Goal: Information Seeking & Learning: Learn about a topic

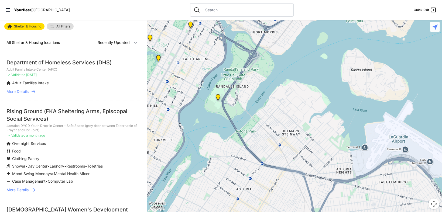
drag, startPoint x: 333, startPoint y: 124, endPoint x: 145, endPoint y: 94, distance: 190.0
click at [145, 94] on main "Shelter & Housing All Filters All Shelter & Housing locations Nearby Recently U…" at bounding box center [221, 116] width 442 height 192
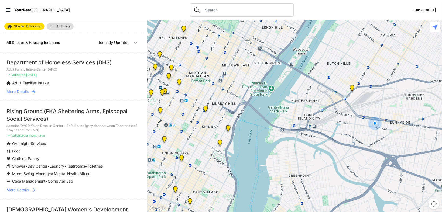
select select "nearby"
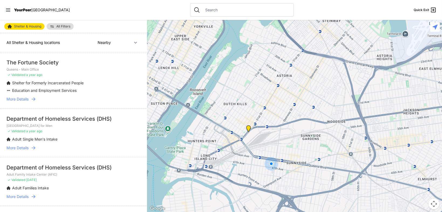
drag, startPoint x: 342, startPoint y: 91, endPoint x: 232, endPoint y: 137, distance: 119.2
click at [232, 137] on div at bounding box center [294, 116] width 295 height 192
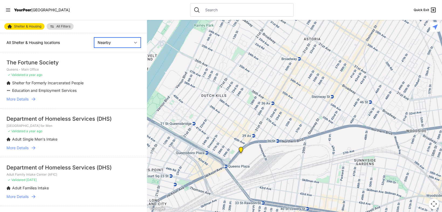
click at [119, 43] on select "Nearby Recently Updated Most Services" at bounding box center [117, 42] width 47 height 10
click at [123, 42] on select "Nearby Recently Updated Most Services" at bounding box center [117, 42] width 47 height 10
click at [66, 27] on span "All Filters" at bounding box center [63, 26] width 14 height 3
click at [210, 11] on input "text" at bounding box center [246, 9] width 88 height 5
click at [257, 138] on div at bounding box center [294, 116] width 295 height 192
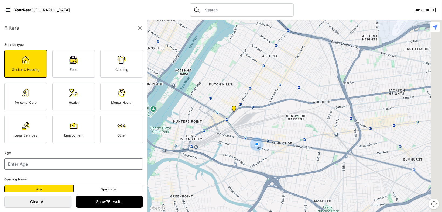
drag, startPoint x: 330, startPoint y: 111, endPoint x: 166, endPoint y: 138, distance: 167.2
click at [166, 139] on div at bounding box center [294, 116] width 295 height 192
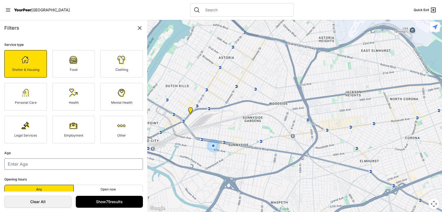
click at [191, 109] on img "Queens - Main Office" at bounding box center [190, 111] width 11 height 13
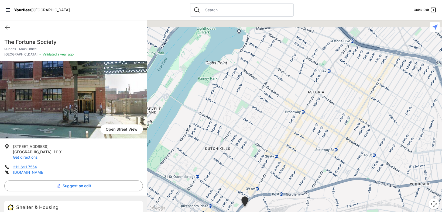
drag, startPoint x: 316, startPoint y: 70, endPoint x: 297, endPoint y: 149, distance: 80.8
click at [297, 149] on div at bounding box center [294, 116] width 295 height 192
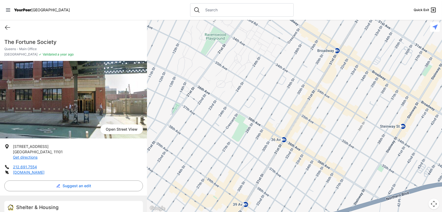
drag, startPoint x: 247, startPoint y: 158, endPoint x: 261, endPoint y: 127, distance: 34.2
click at [261, 127] on div at bounding box center [294, 116] width 295 height 192
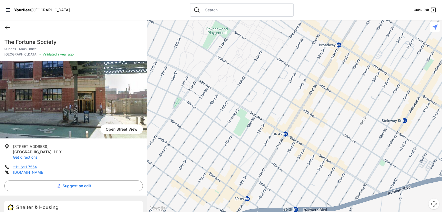
click at [6, 26] on icon at bounding box center [7, 27] width 6 height 6
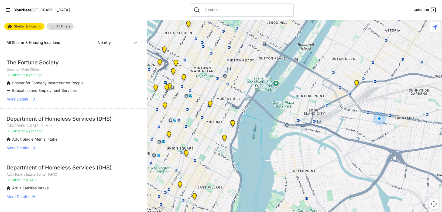
select select "recentlyUpdated"
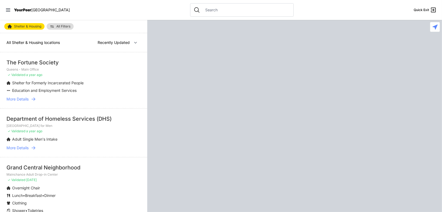
select select "nearby"
